Goal: Task Accomplishment & Management: Manage account settings

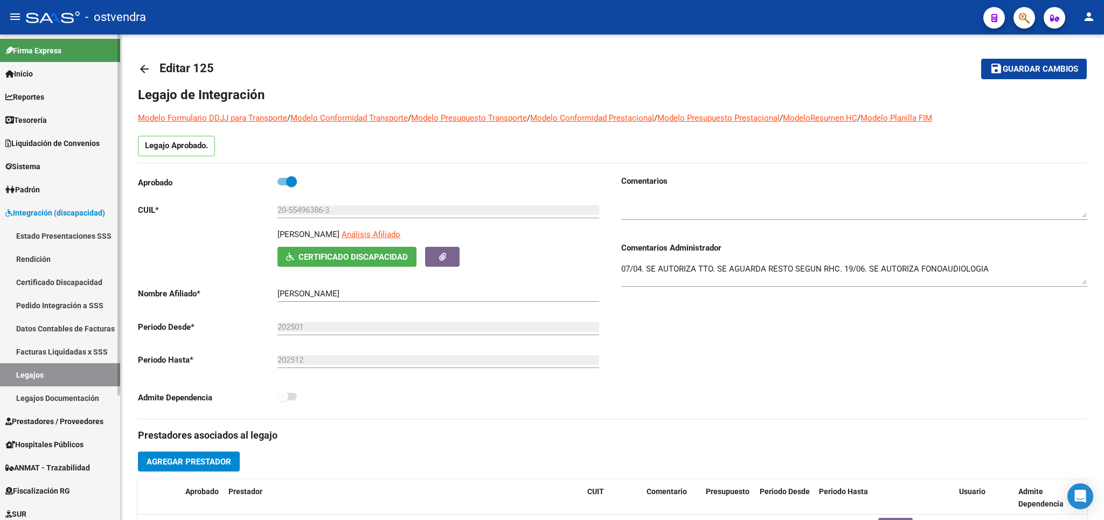
scroll to position [390, 0]
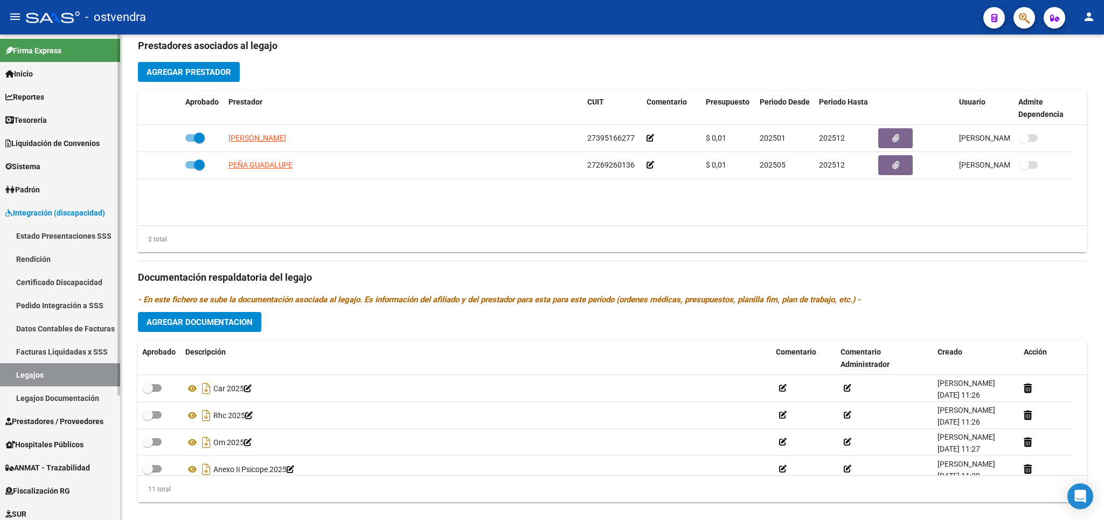
click at [45, 415] on span "Prestadores / Proveedores" at bounding box center [54, 421] width 98 height 12
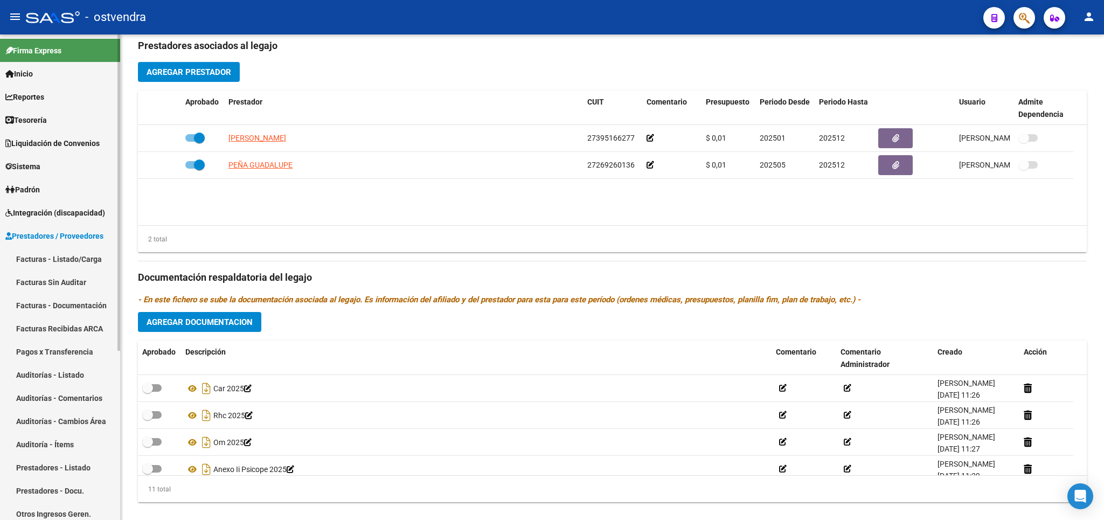
click at [59, 255] on link "Facturas - Listado/Carga" at bounding box center [60, 258] width 120 height 23
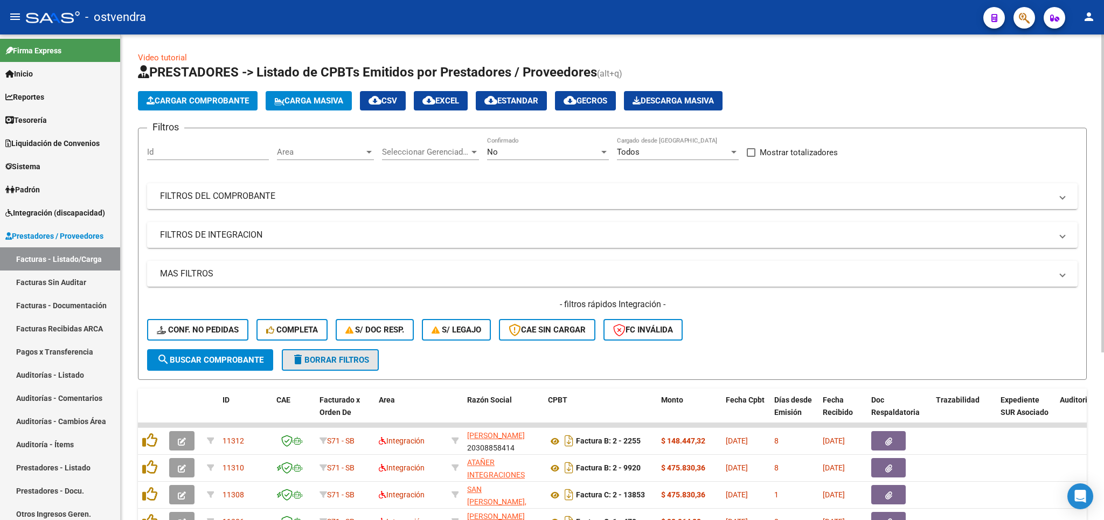
click at [341, 359] on span "delete Borrar Filtros" at bounding box center [331, 360] width 78 height 10
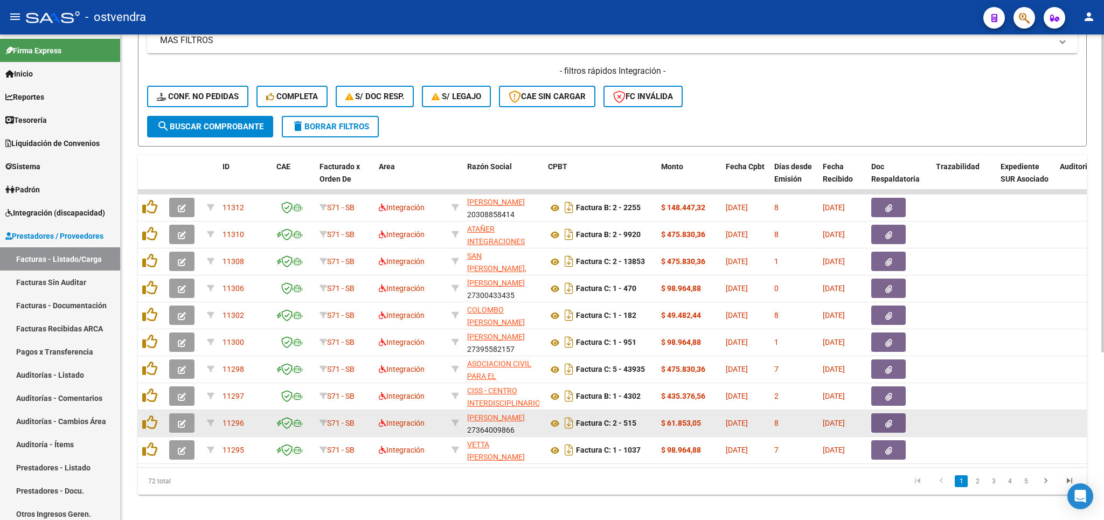
scroll to position [256, 0]
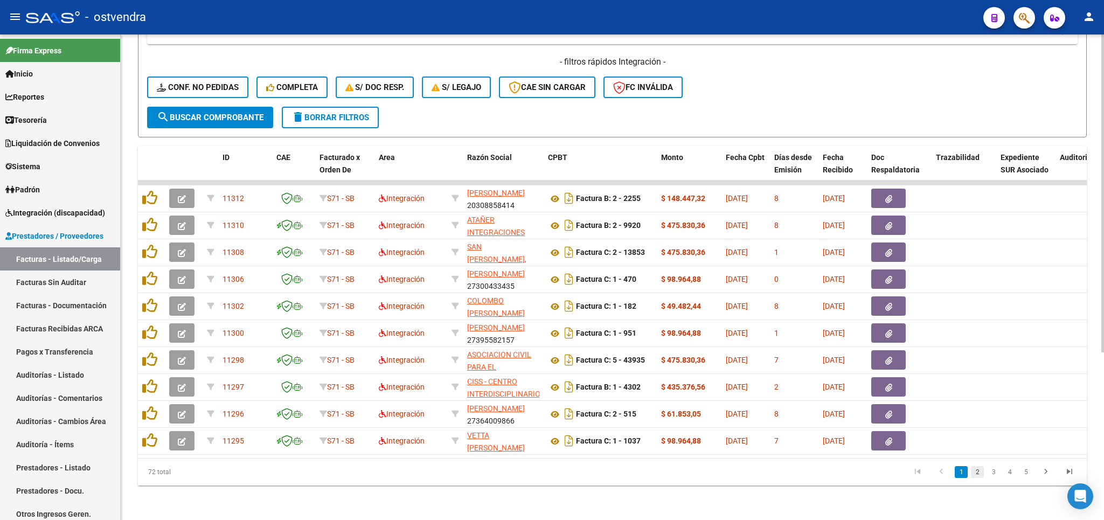
click at [978, 473] on link "2" at bounding box center [977, 472] width 13 height 12
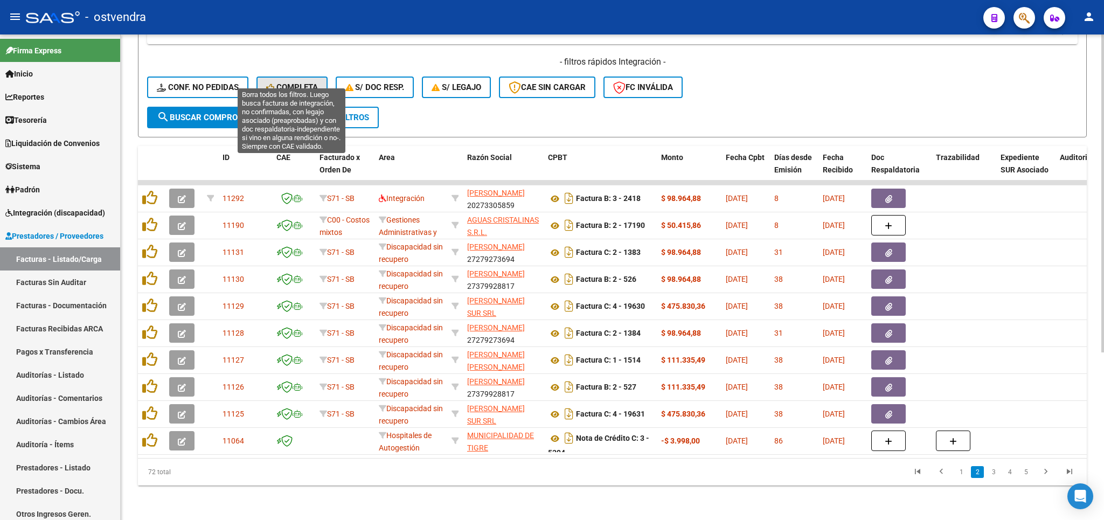
click at [305, 82] on span "Completa" at bounding box center [292, 87] width 52 height 10
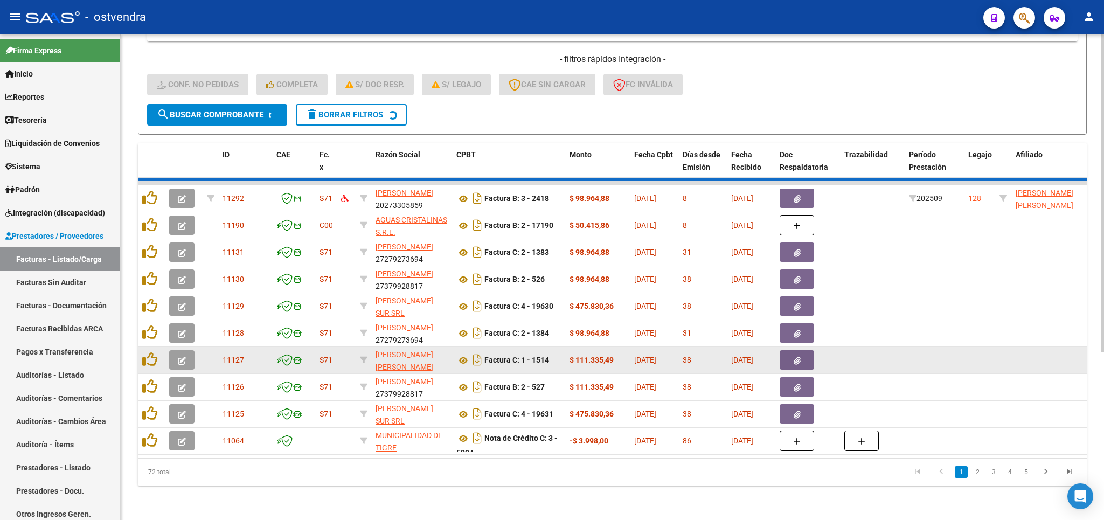
scroll to position [13, 0]
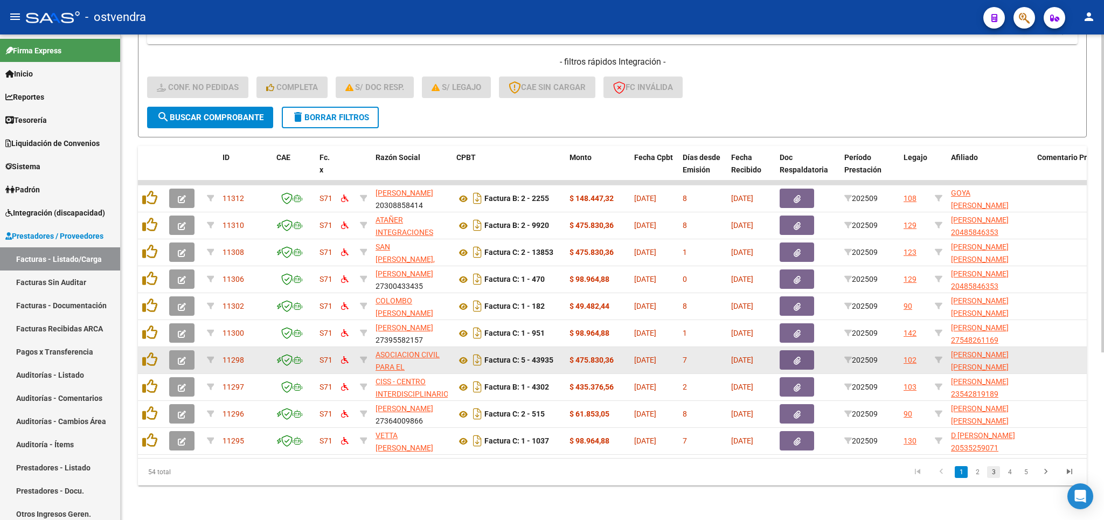
click at [994, 472] on link "3" at bounding box center [993, 472] width 13 height 12
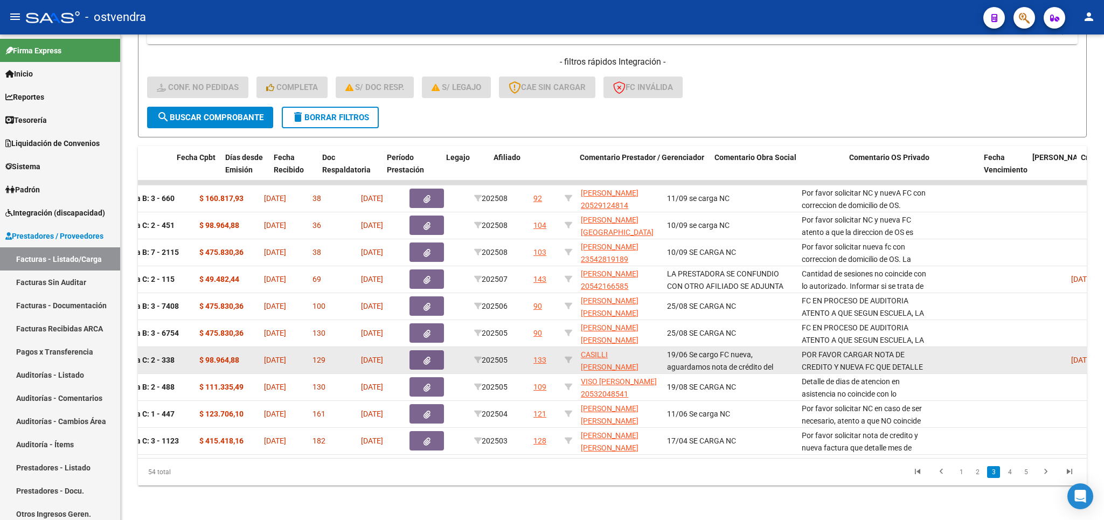
scroll to position [0, 0]
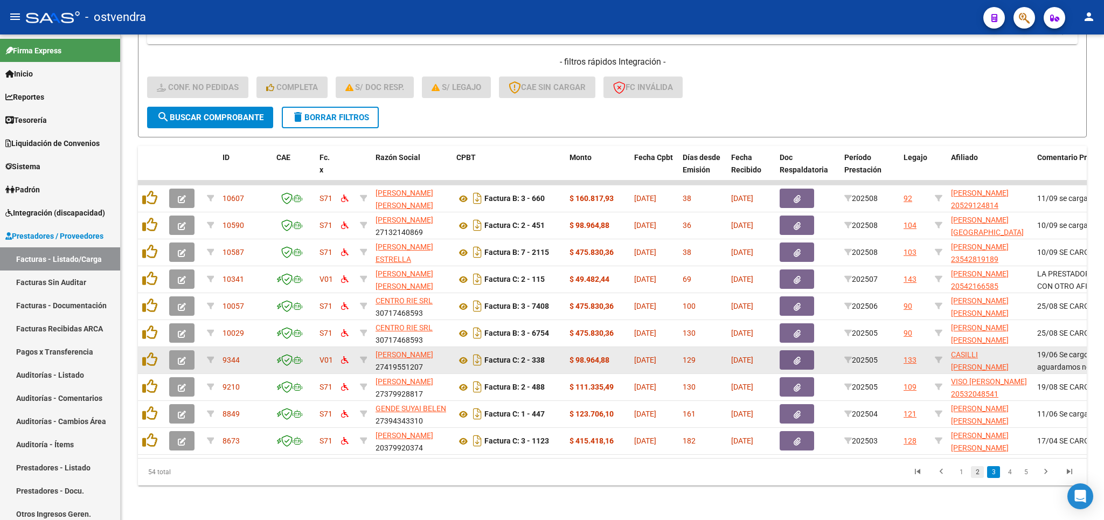
click at [973, 474] on link "2" at bounding box center [977, 472] width 13 height 12
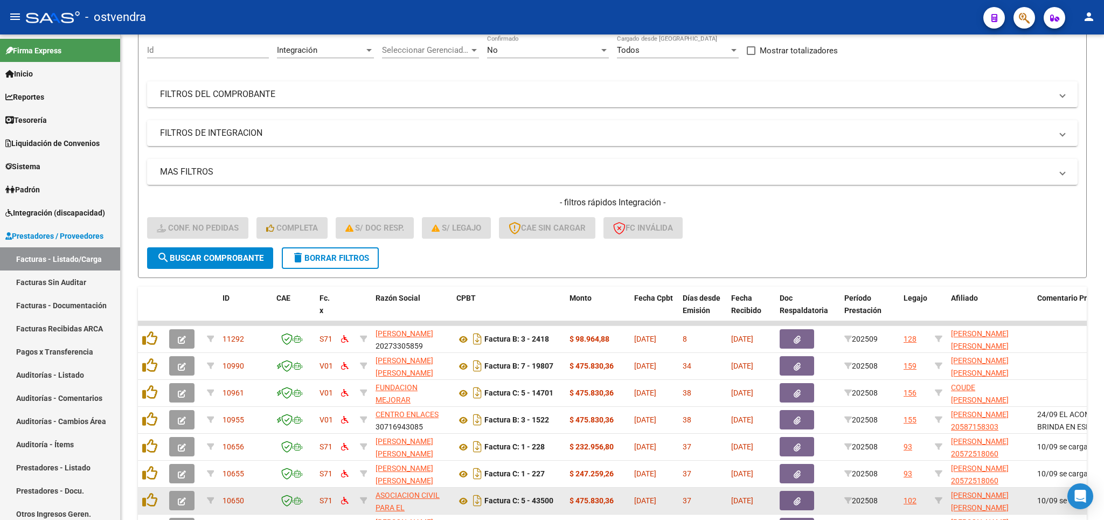
scroll to position [252, 0]
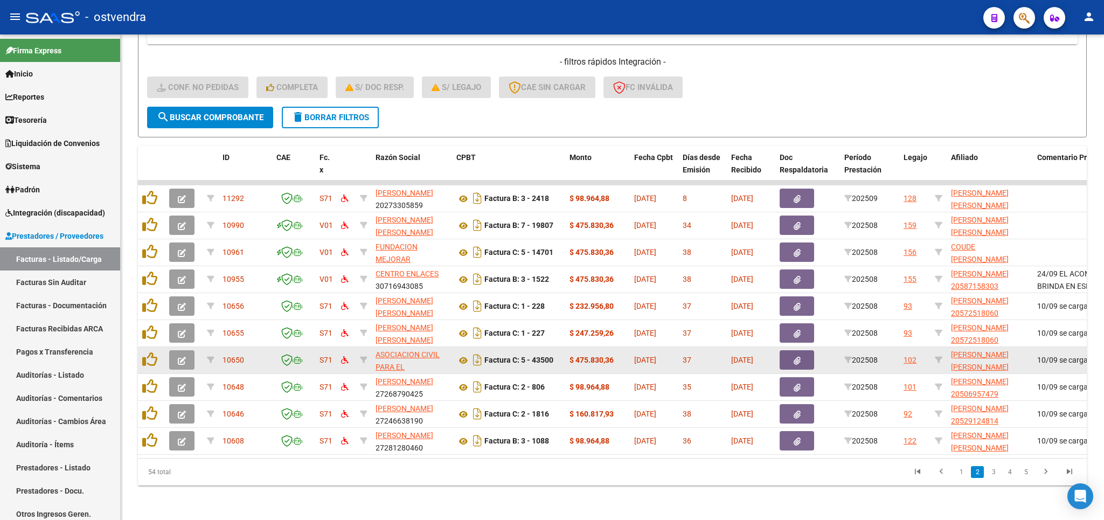
click at [316, 114] on button "delete Borrar Filtros" at bounding box center [330, 118] width 97 height 22
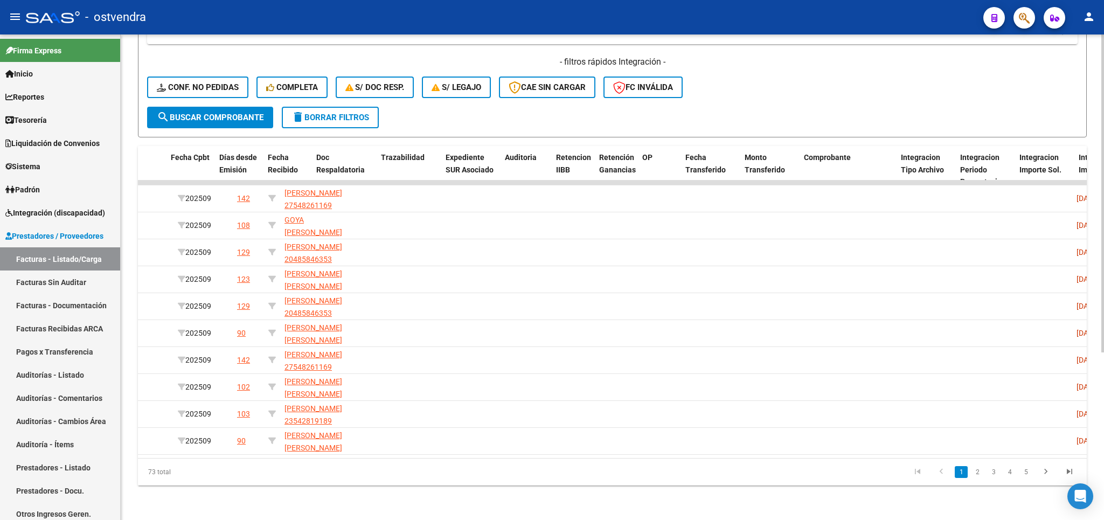
scroll to position [0, 0]
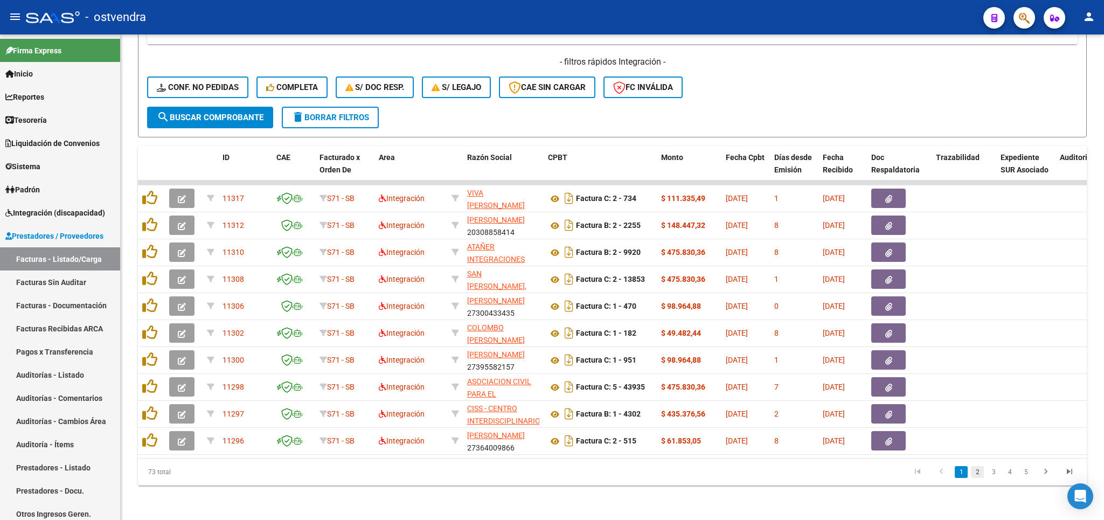
click at [982, 475] on link "2" at bounding box center [977, 472] width 13 height 12
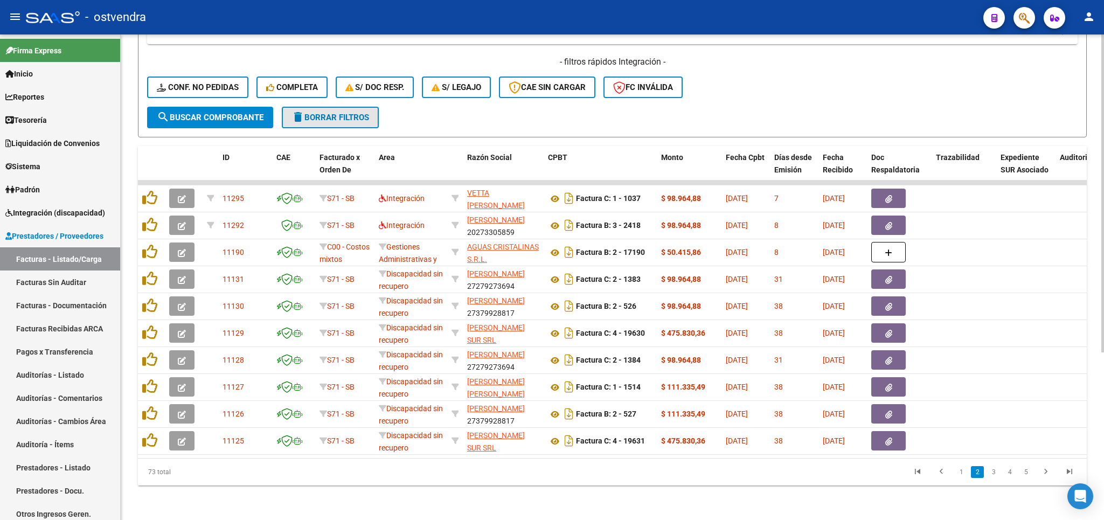
click at [349, 110] on button "delete Borrar Filtros" at bounding box center [330, 118] width 97 height 22
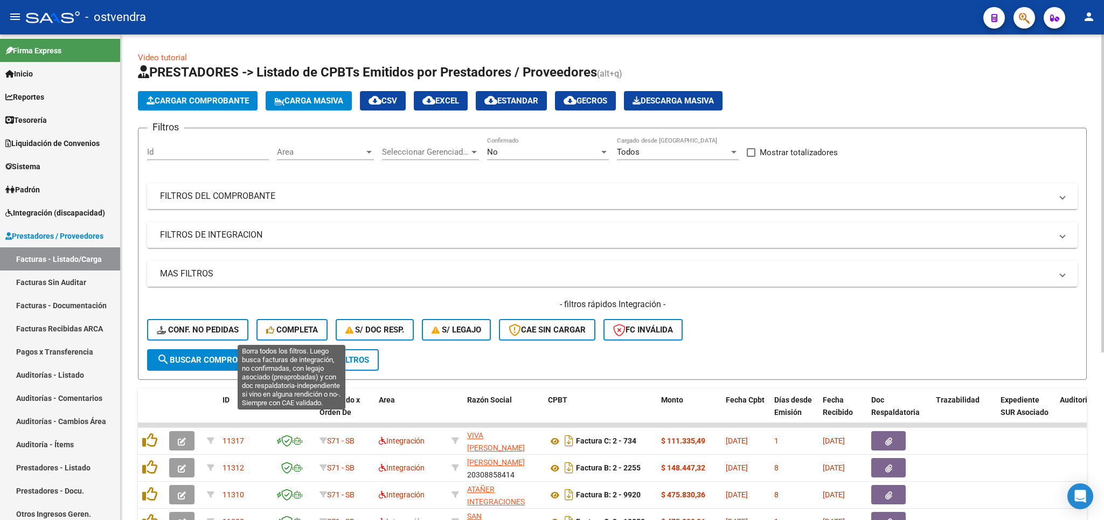
drag, startPoint x: 294, startPoint y: 329, endPoint x: 995, endPoint y: 339, distance: 701.7
click at [293, 330] on span "Completa" at bounding box center [292, 330] width 52 height 10
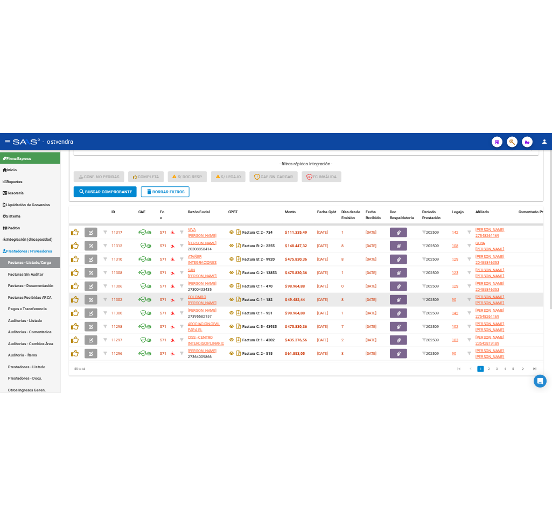
scroll to position [252, 0]
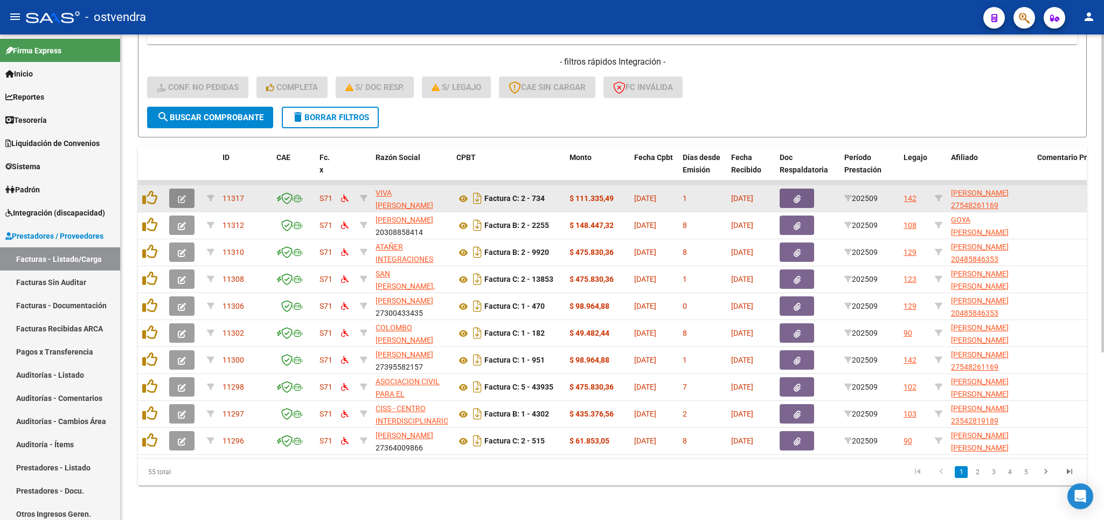
click at [186, 193] on span "button" at bounding box center [182, 198] width 8 height 10
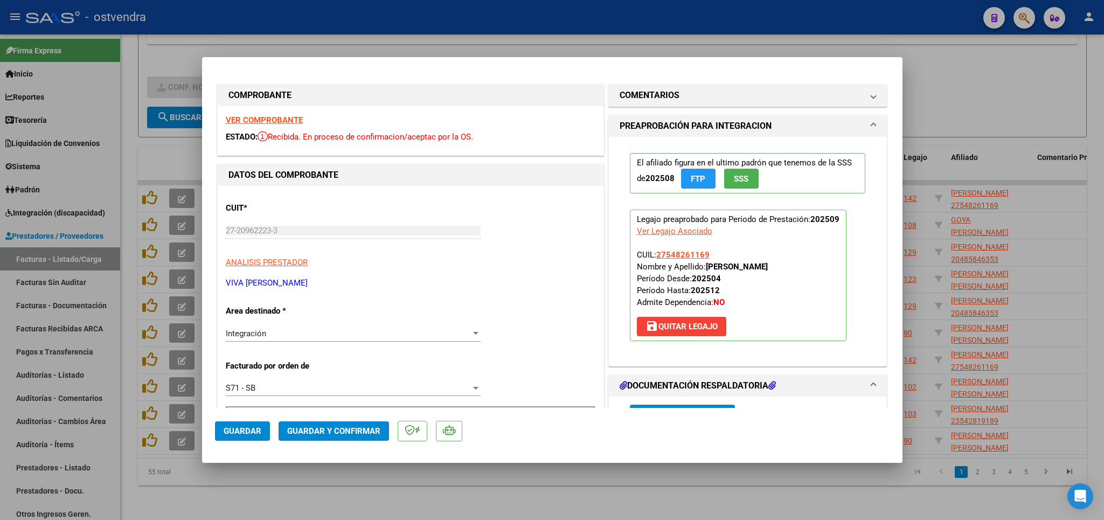
click at [286, 119] on strong "VER COMPROBANTE" at bounding box center [264, 120] width 77 height 10
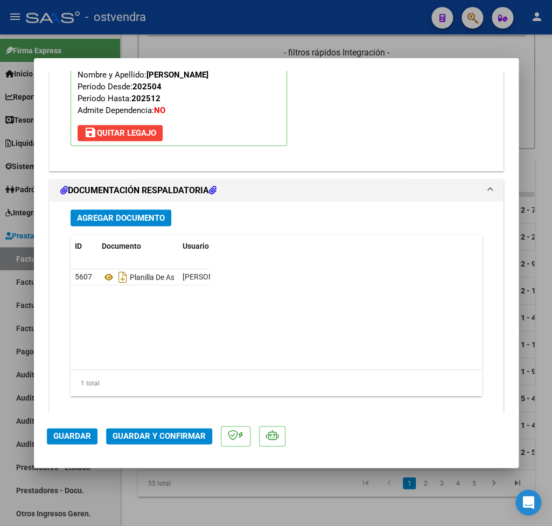
scroll to position [1208, 0]
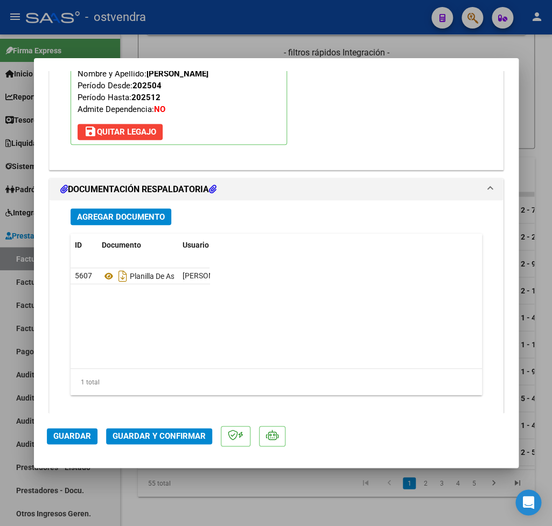
click at [151, 436] on span "Guardar y Confirmar" at bounding box center [159, 437] width 93 height 10
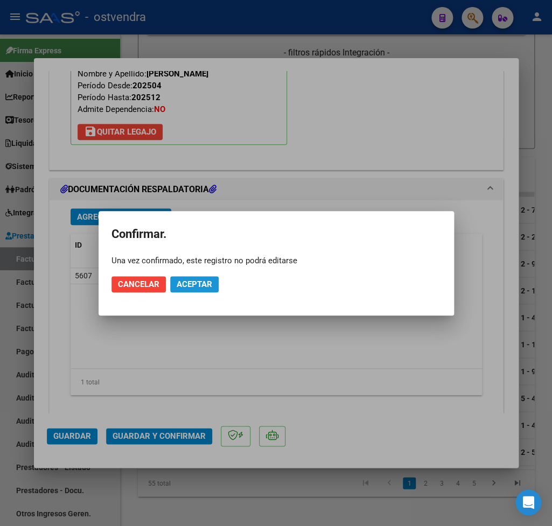
click at [193, 285] on span "Aceptar" at bounding box center [195, 285] width 36 height 10
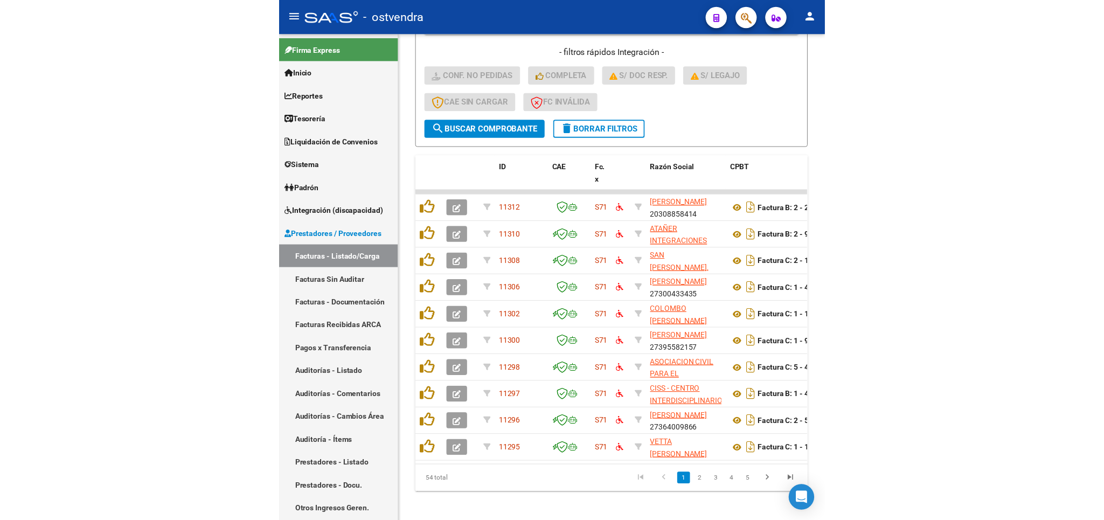
scroll to position [252, 0]
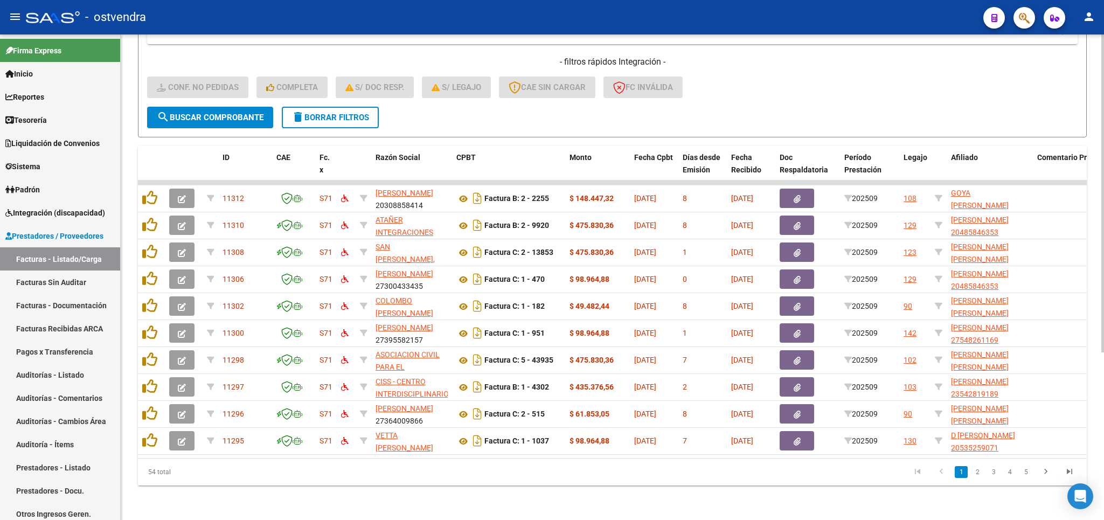
click at [315, 115] on button "delete Borrar Filtros" at bounding box center [330, 118] width 97 height 22
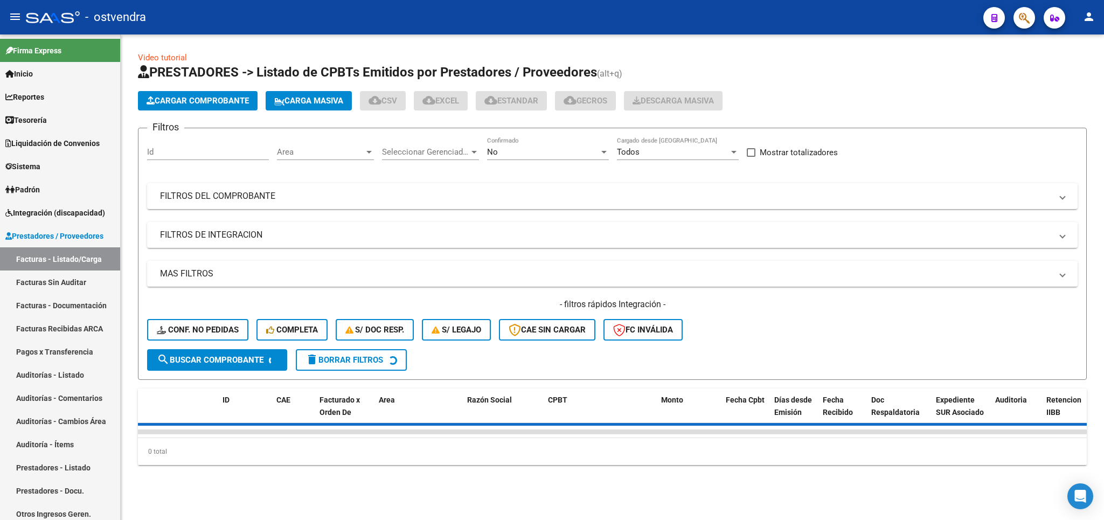
scroll to position [0, 0]
